Goal: Task Accomplishment & Management: Complete application form

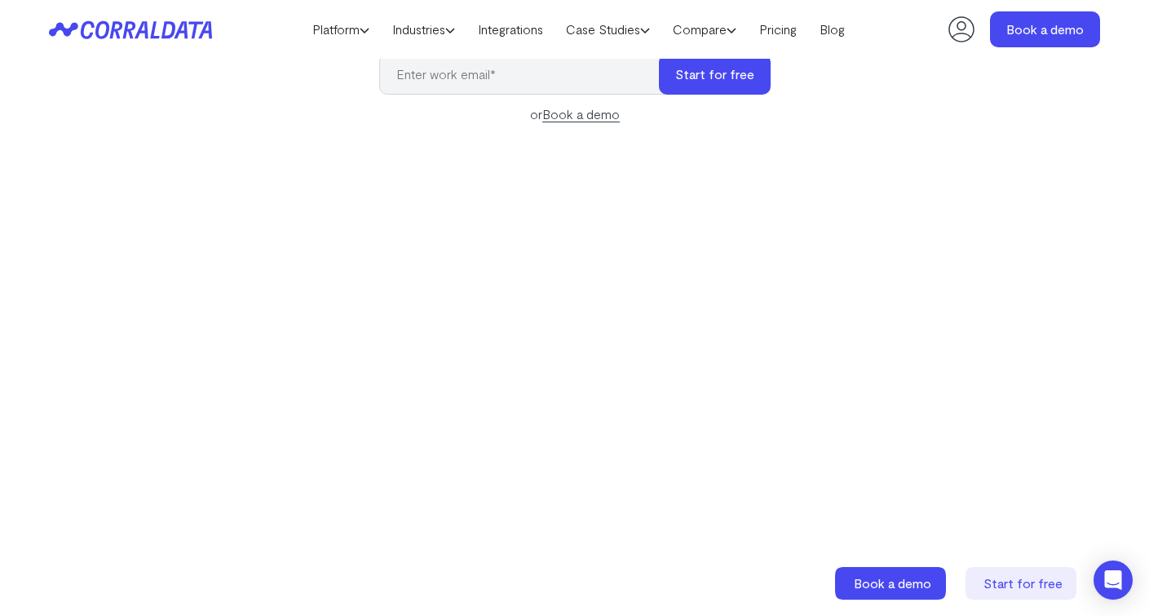
scroll to position [5, 0]
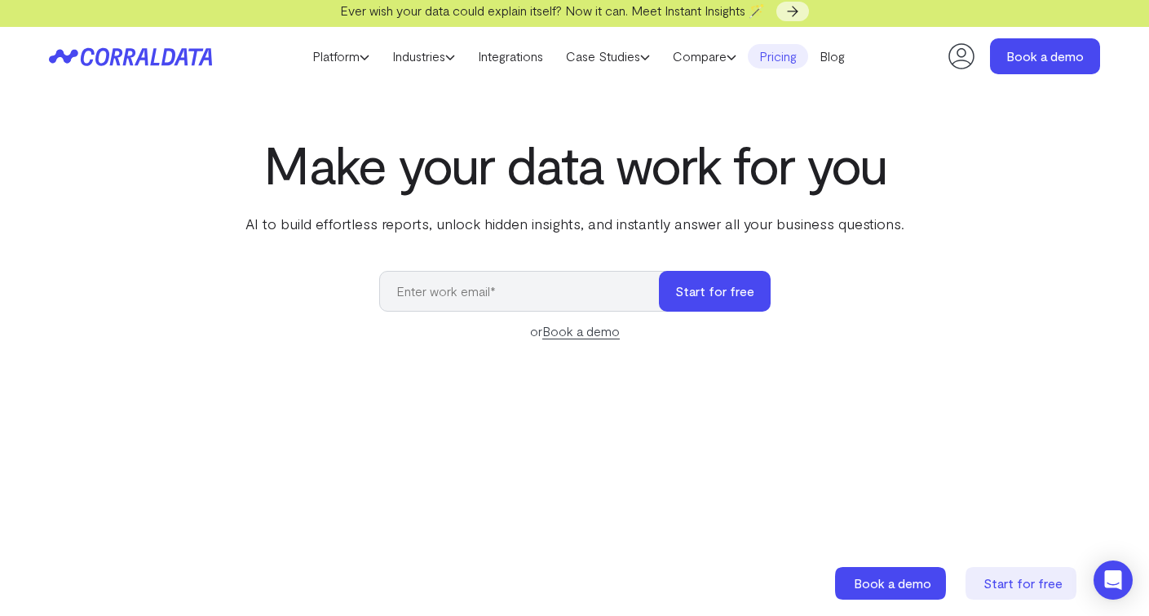
click at [774, 64] on link "Pricing" at bounding box center [778, 56] width 60 height 24
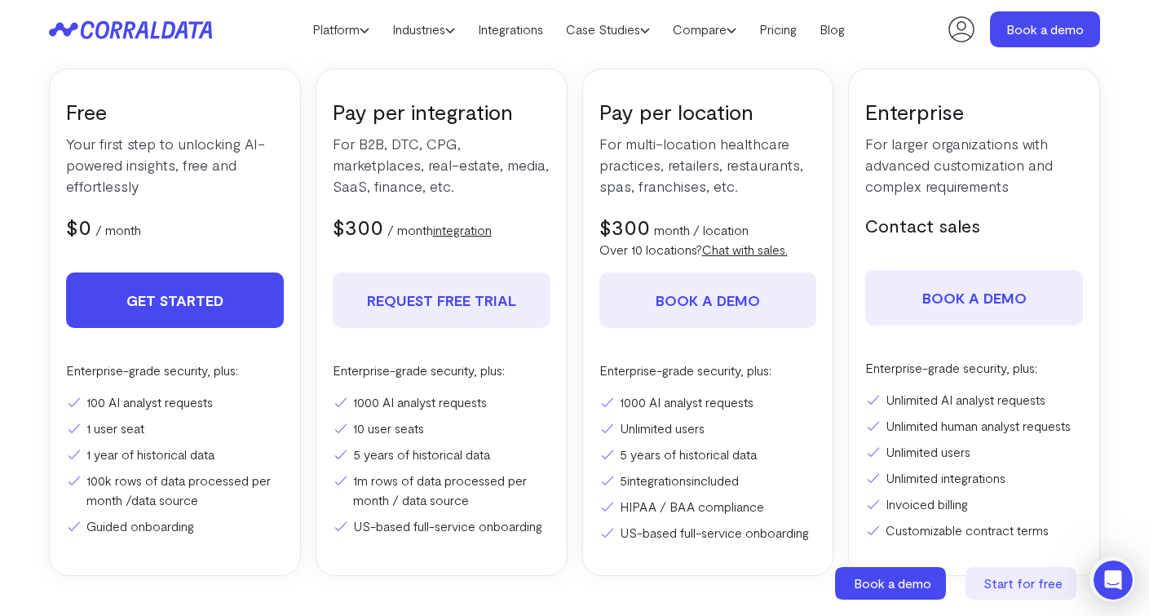
click at [133, 312] on link "Get Started" at bounding box center [175, 299] width 218 height 55
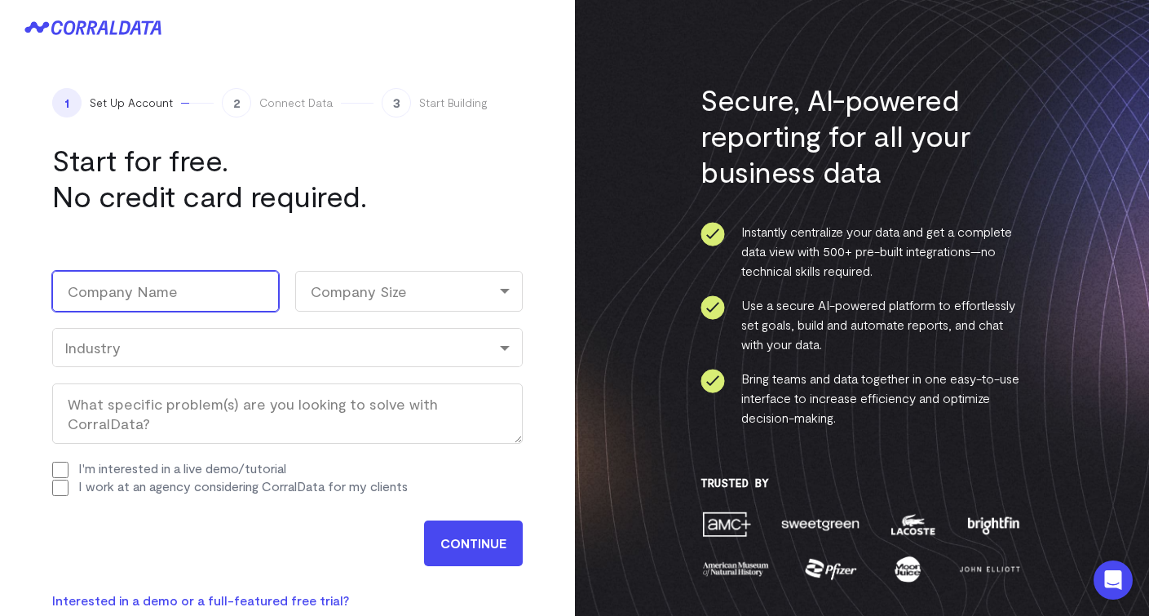
click at [138, 297] on input "Company Name (Required)" at bounding box center [165, 291] width 227 height 41
type input "JustPark"
click at [442, 289] on div "Company Size" at bounding box center [408, 291] width 227 height 41
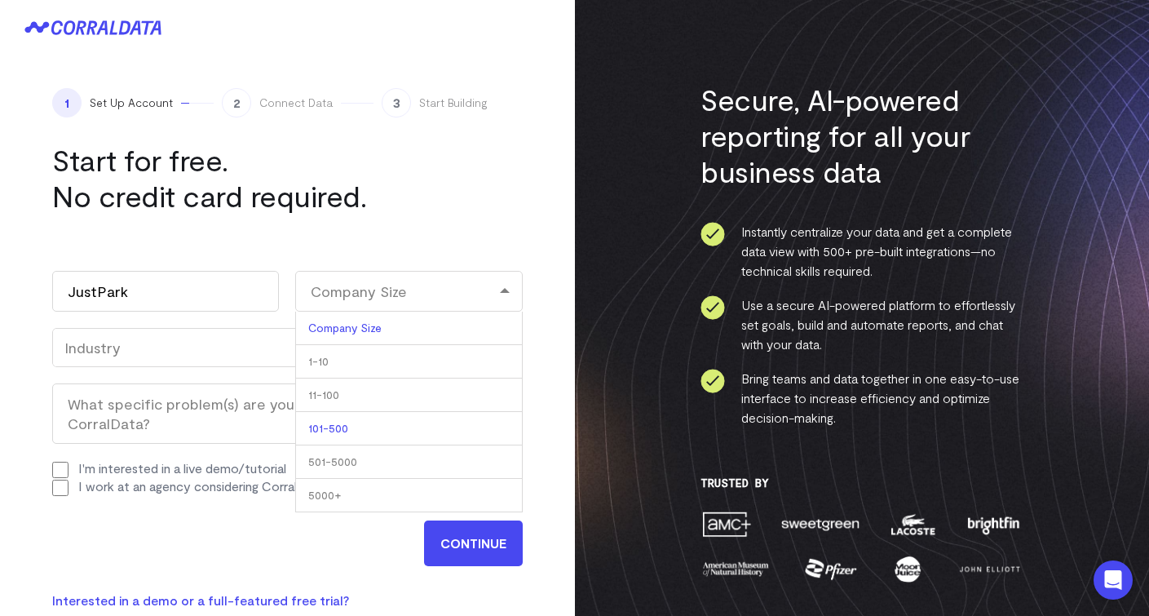
click at [368, 431] on li "101-500" at bounding box center [408, 428] width 227 height 33
select select "101-500"
click at [229, 337] on div "Industry" at bounding box center [287, 347] width 471 height 39
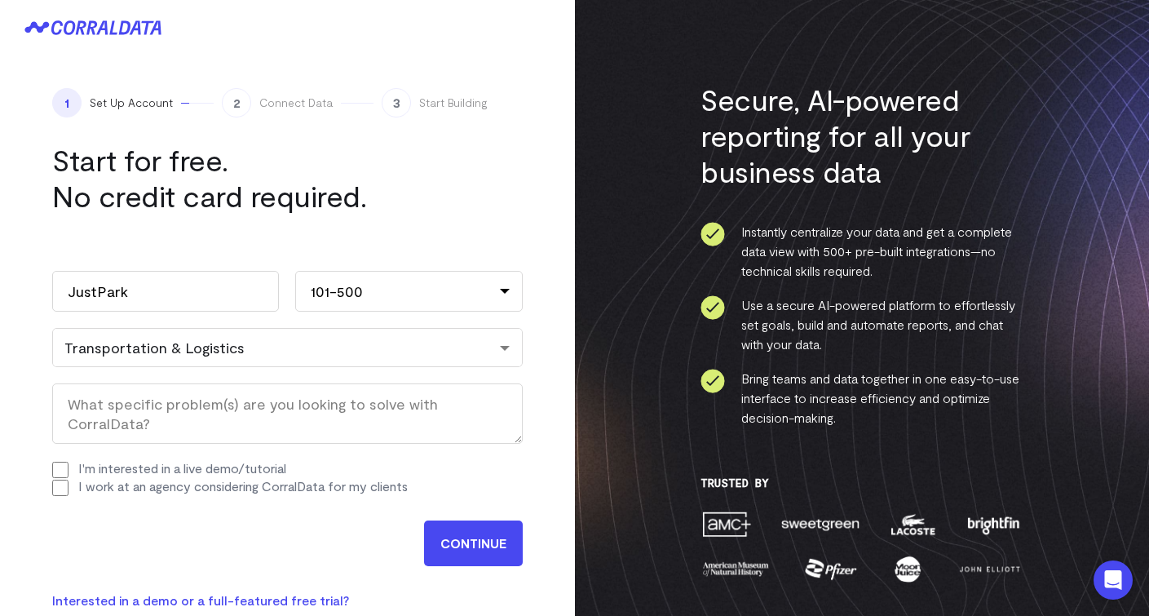
click at [222, 349] on div "Transportation & Logistics" at bounding box center [287, 347] width 446 height 18
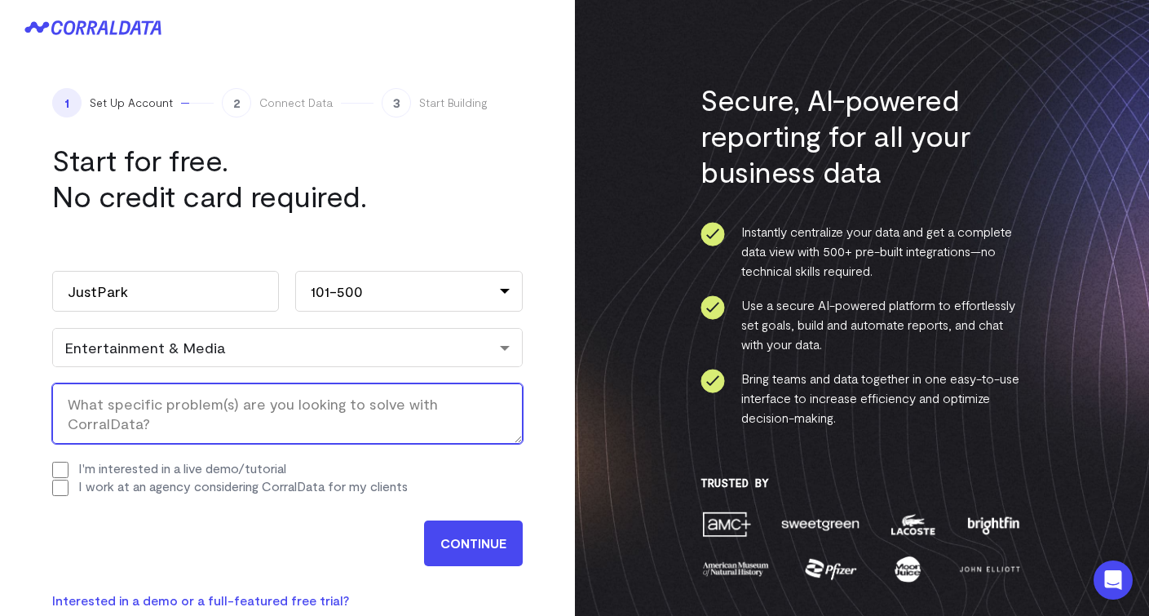
click at [170, 411] on textarea "What specific problem(s) are you looking to solve with CorralData? (Required)" at bounding box center [287, 413] width 471 height 60
type textarea "I"
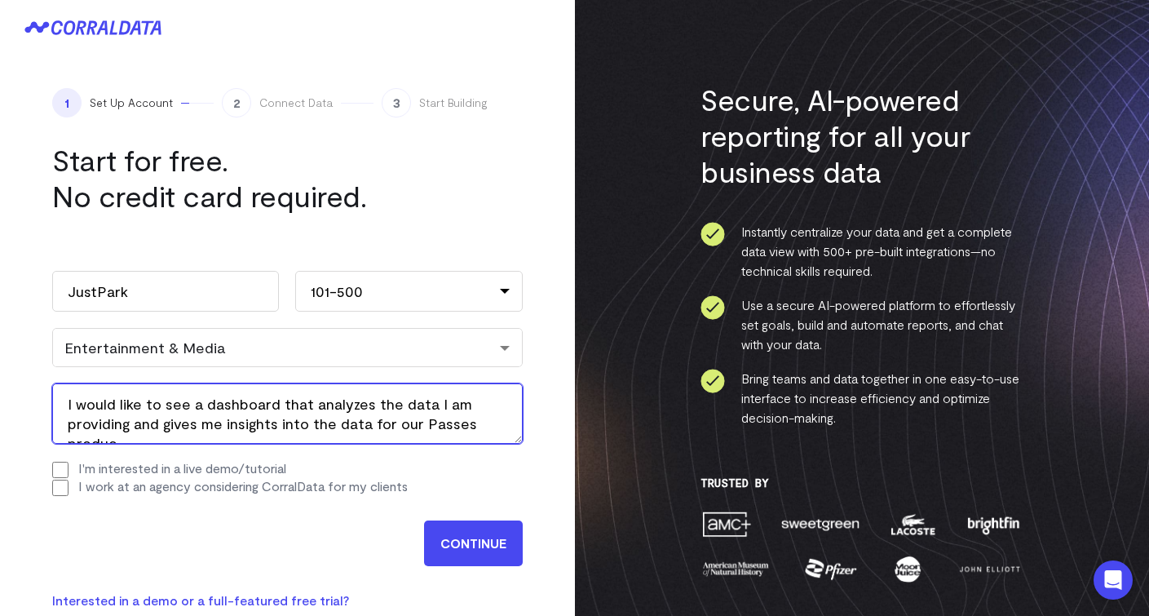
scroll to position [8, 0]
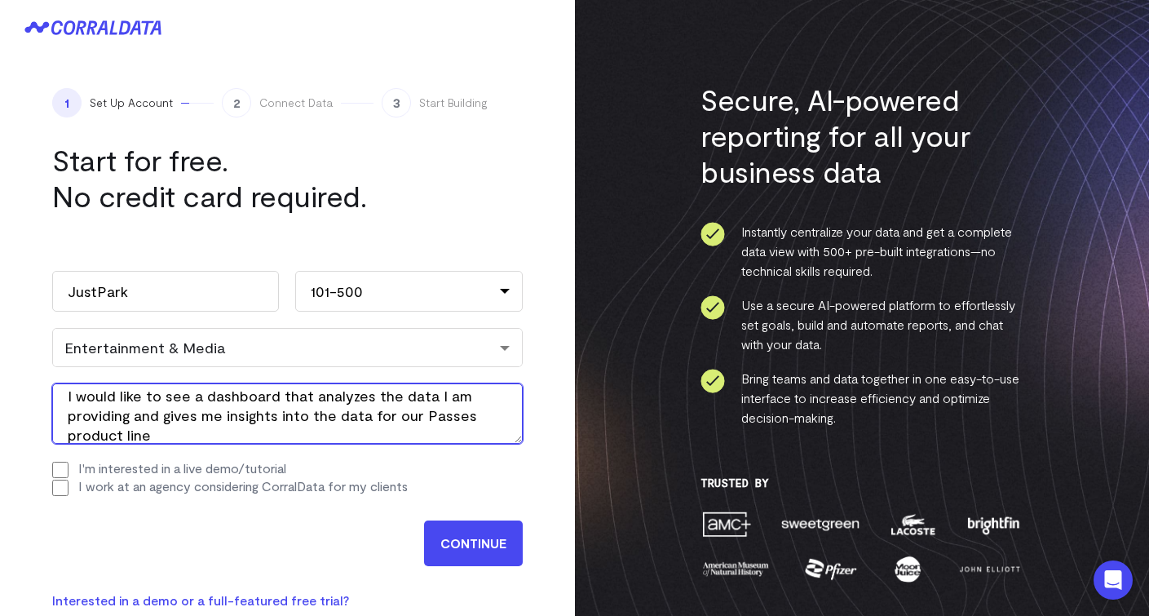
type textarea "I would like to see a dashboard that analyzes the data I am providing and gives…"
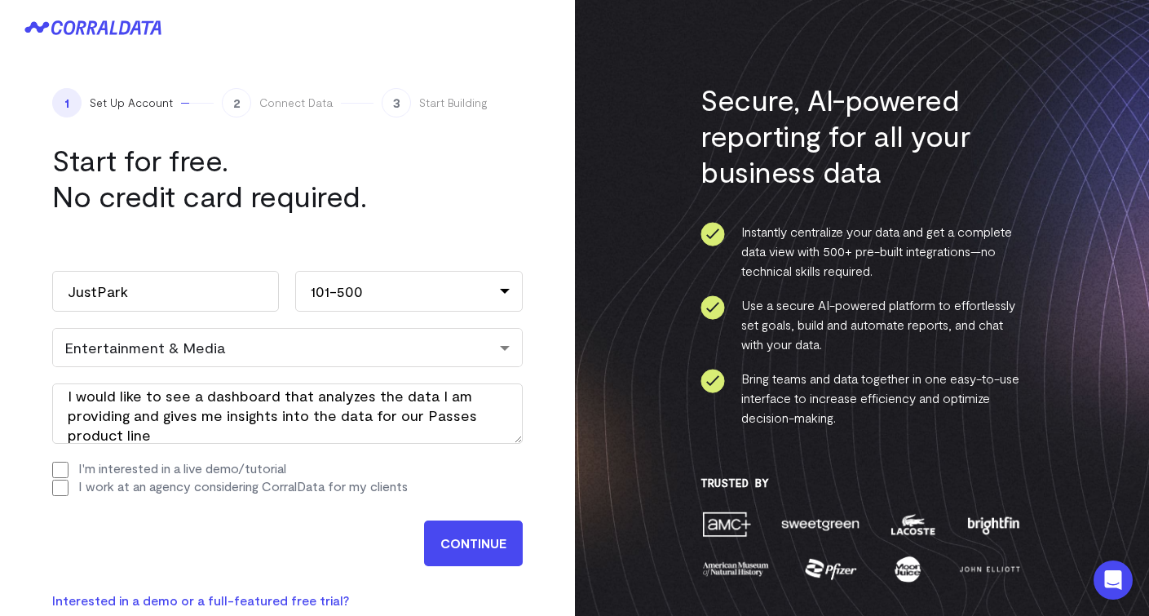
click at [453, 540] on input "CONTINUE" at bounding box center [473, 543] width 99 height 46
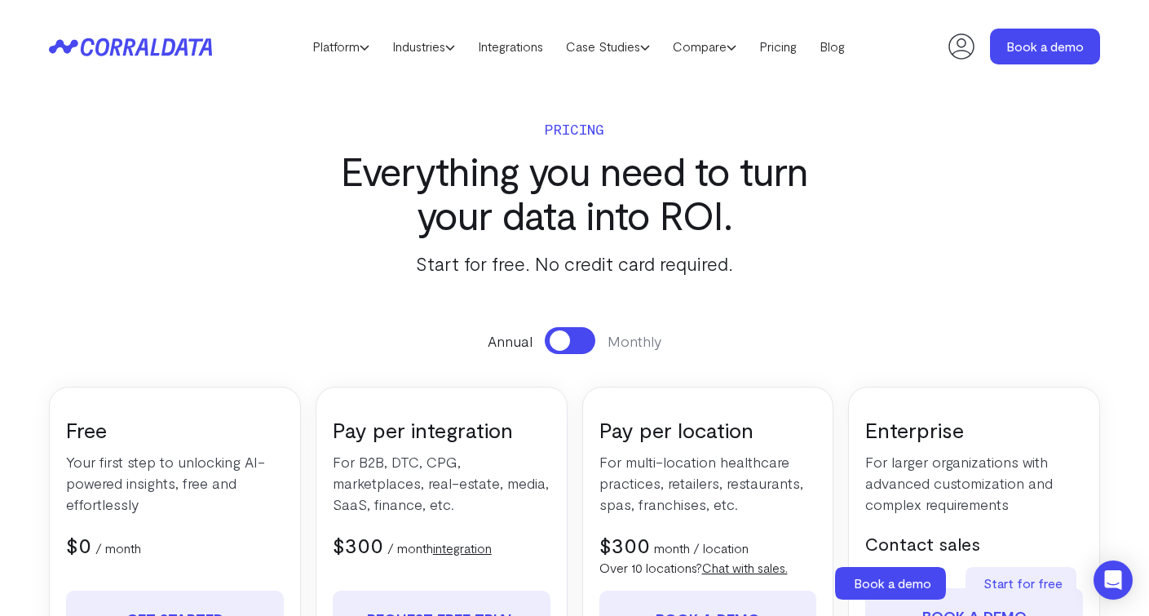
click at [957, 48] on icon at bounding box center [961, 46] width 33 height 33
click at [132, 48] on icon at bounding box center [130, 47] width 163 height 19
